Goal: Task Accomplishment & Management: Manage account settings

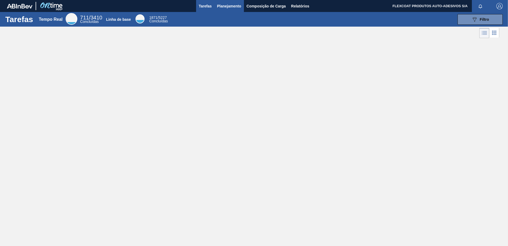
click at [226, 6] on span "Planejamento" at bounding box center [229, 6] width 24 height 6
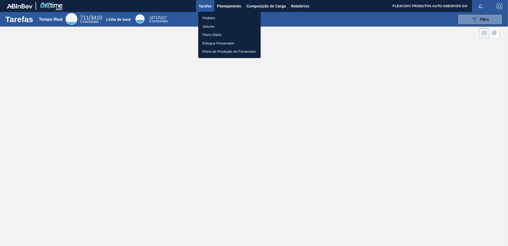
click at [209, 16] on li "Pedidos" at bounding box center [229, 18] width 62 height 9
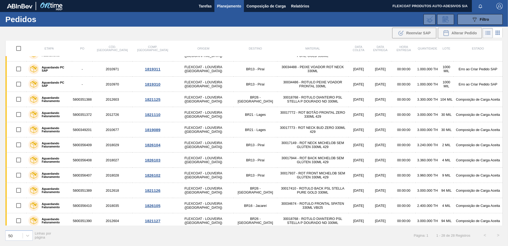
scroll to position [256, 0]
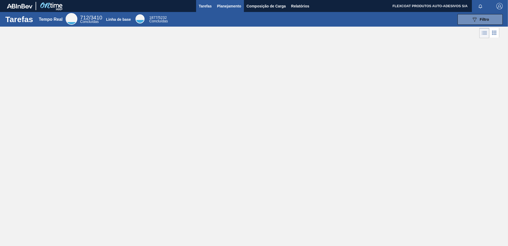
click at [221, 7] on span "Planejamento" at bounding box center [229, 6] width 24 height 6
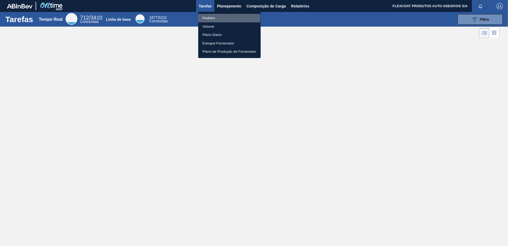
click at [212, 18] on li "Pedidos" at bounding box center [229, 18] width 62 height 9
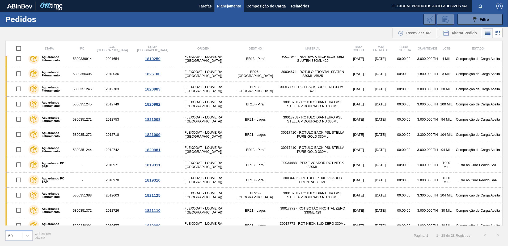
scroll to position [149, 0]
